Goal: Navigation & Orientation: Find specific page/section

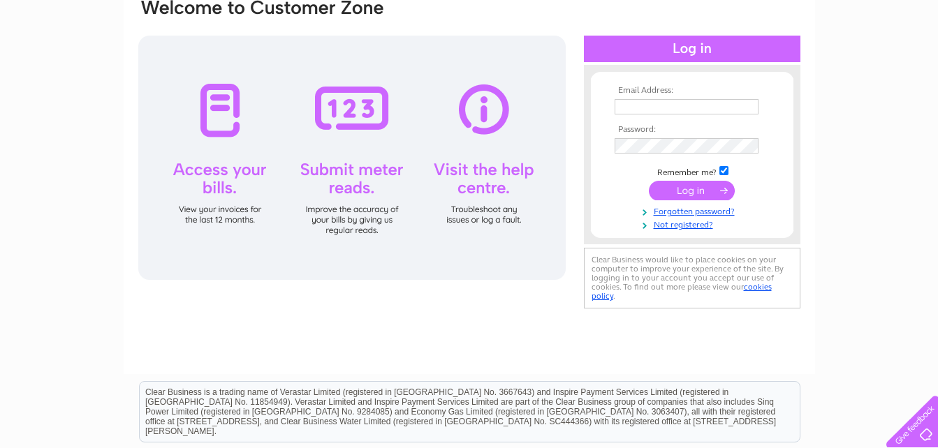
scroll to position [140, 0]
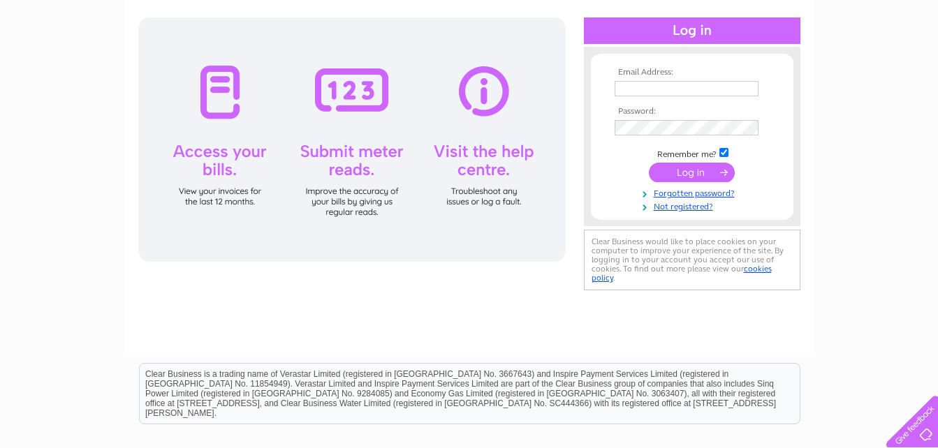
click at [663, 87] on input "text" at bounding box center [686, 88] width 144 height 15
type input "accounts@axisboats.co.uk"
click at [693, 175] on input "submit" at bounding box center [692, 173] width 86 height 20
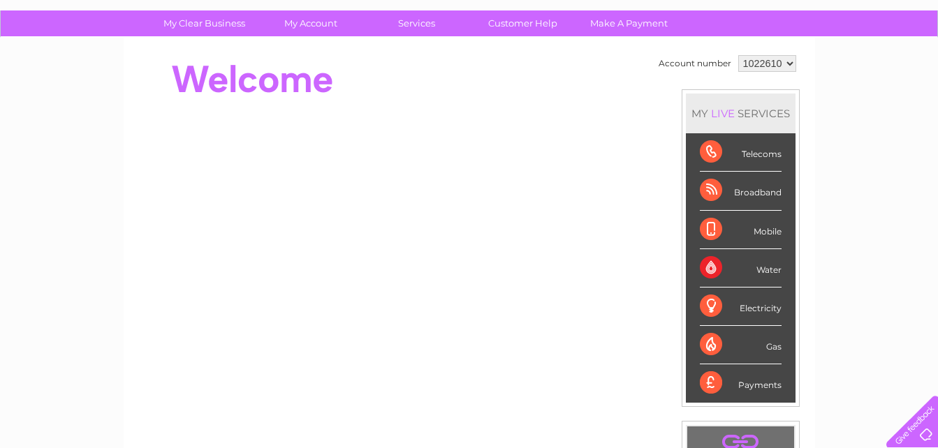
scroll to position [70, 0]
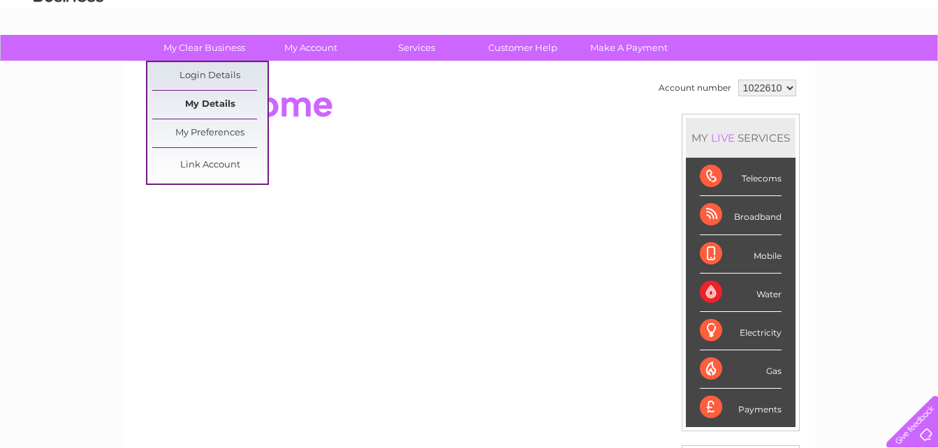
click at [218, 104] on link "My Details" at bounding box center [209, 105] width 115 height 28
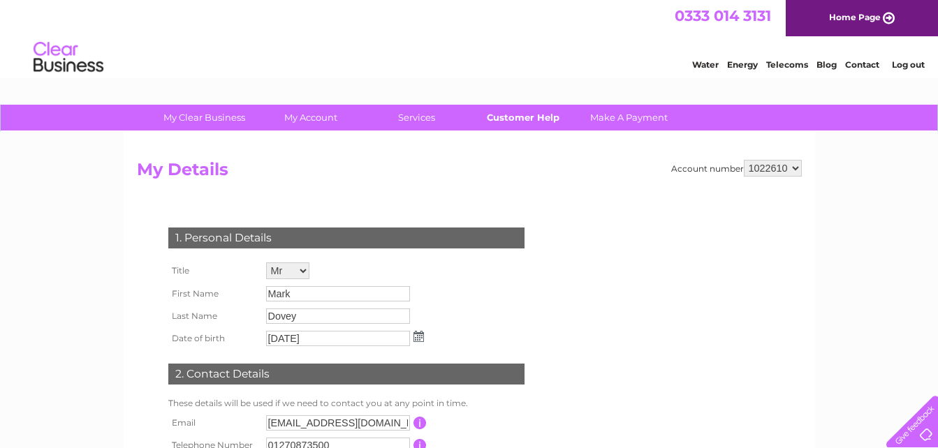
click at [536, 119] on link "Customer Help" at bounding box center [522, 118] width 115 height 26
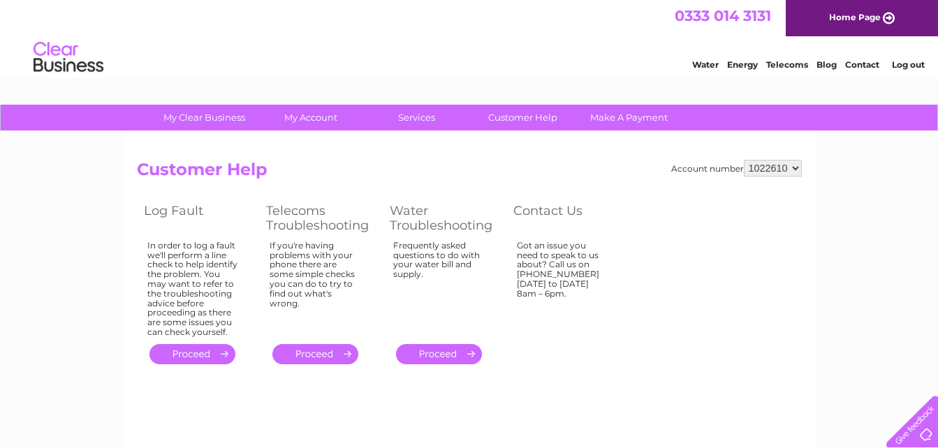
click at [862, 63] on link "Contact" at bounding box center [862, 64] width 34 height 10
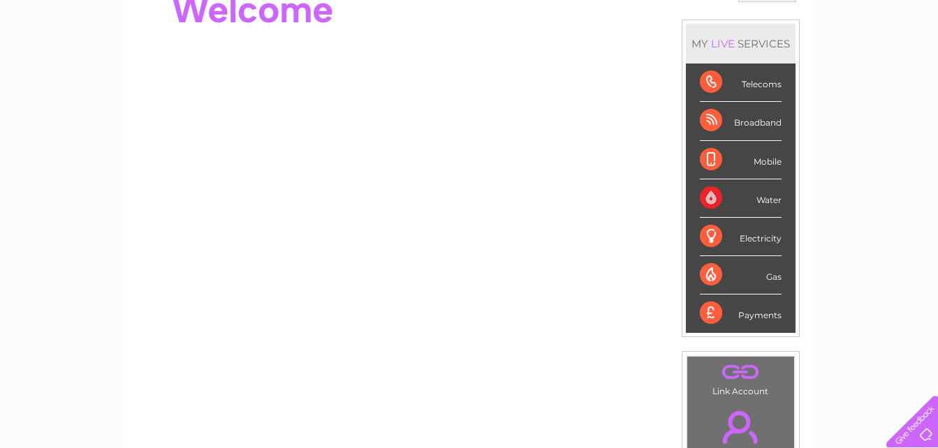
scroll to position [140, 0]
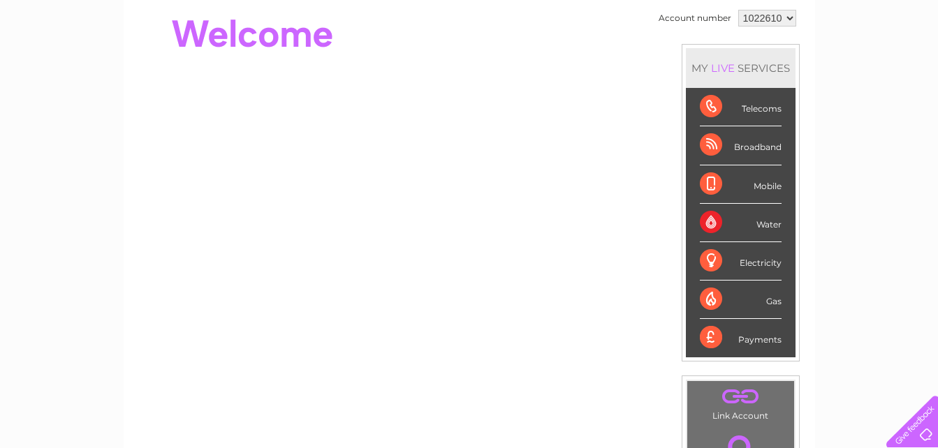
click at [709, 301] on div "Gas" at bounding box center [741, 300] width 82 height 38
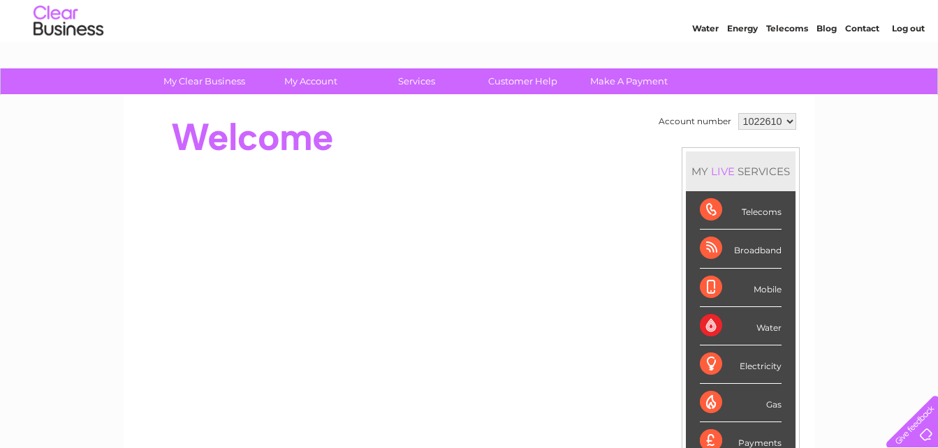
scroll to position [33, 0]
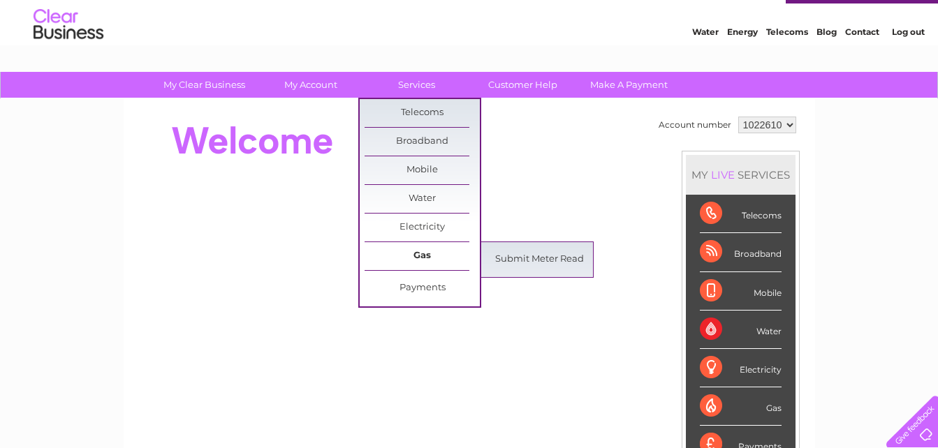
click at [425, 252] on link "Gas" at bounding box center [421, 256] width 115 height 28
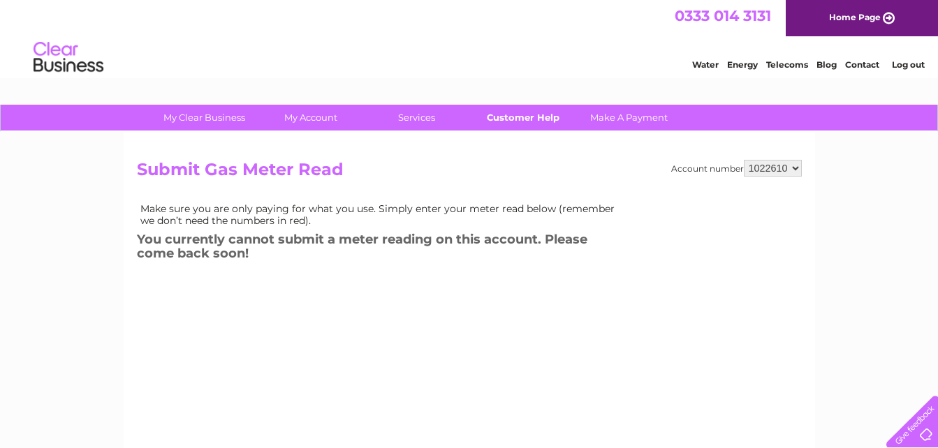
click at [517, 121] on link "Customer Help" at bounding box center [522, 118] width 115 height 26
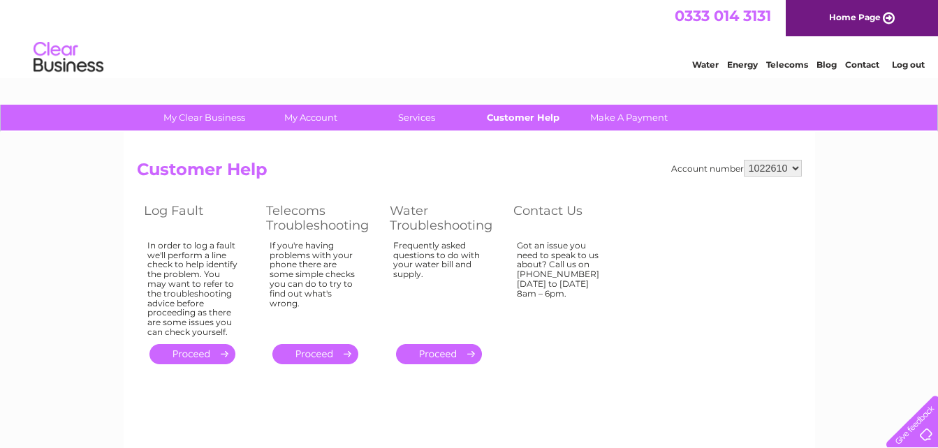
click at [517, 120] on link "Customer Help" at bounding box center [522, 118] width 115 height 26
click at [744, 63] on link "Energy" at bounding box center [742, 64] width 31 height 10
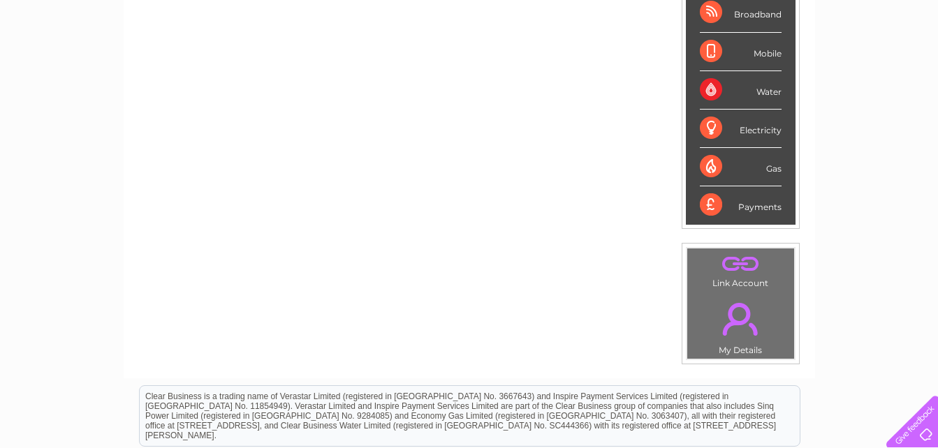
scroll to position [349, 0]
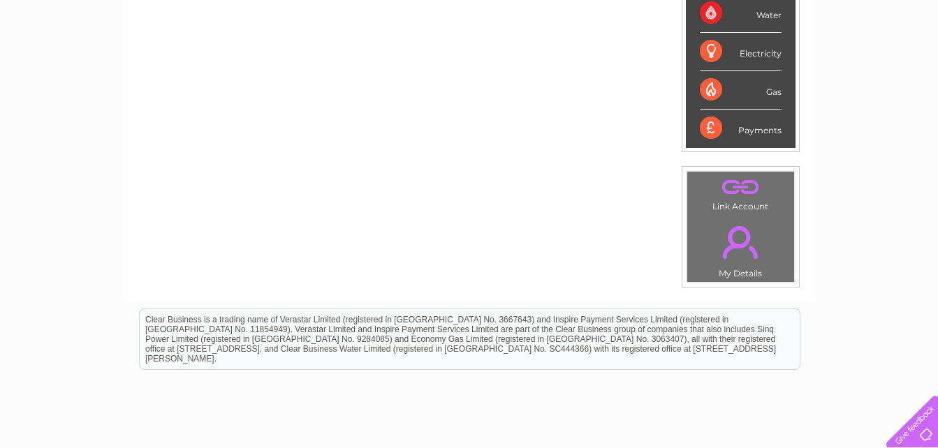
click at [740, 248] on link "." at bounding box center [741, 242] width 100 height 49
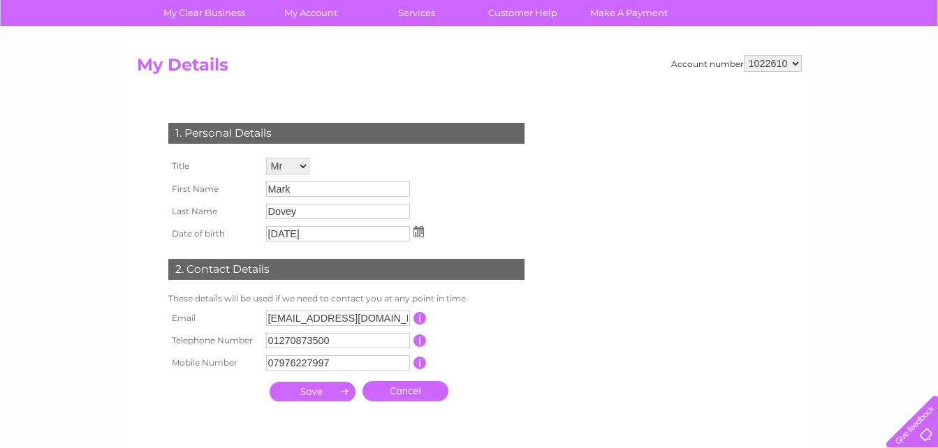
scroll to position [77, 0]
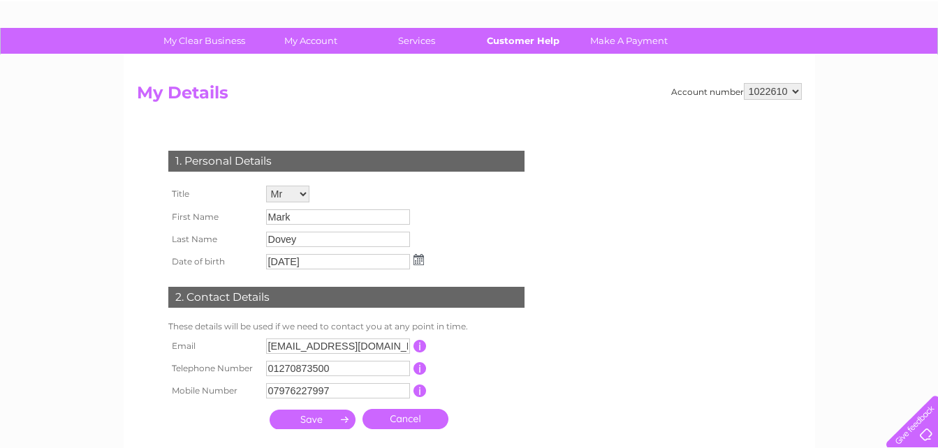
click at [540, 47] on link "Customer Help" at bounding box center [522, 41] width 115 height 26
